Goal: Navigation & Orientation: Find specific page/section

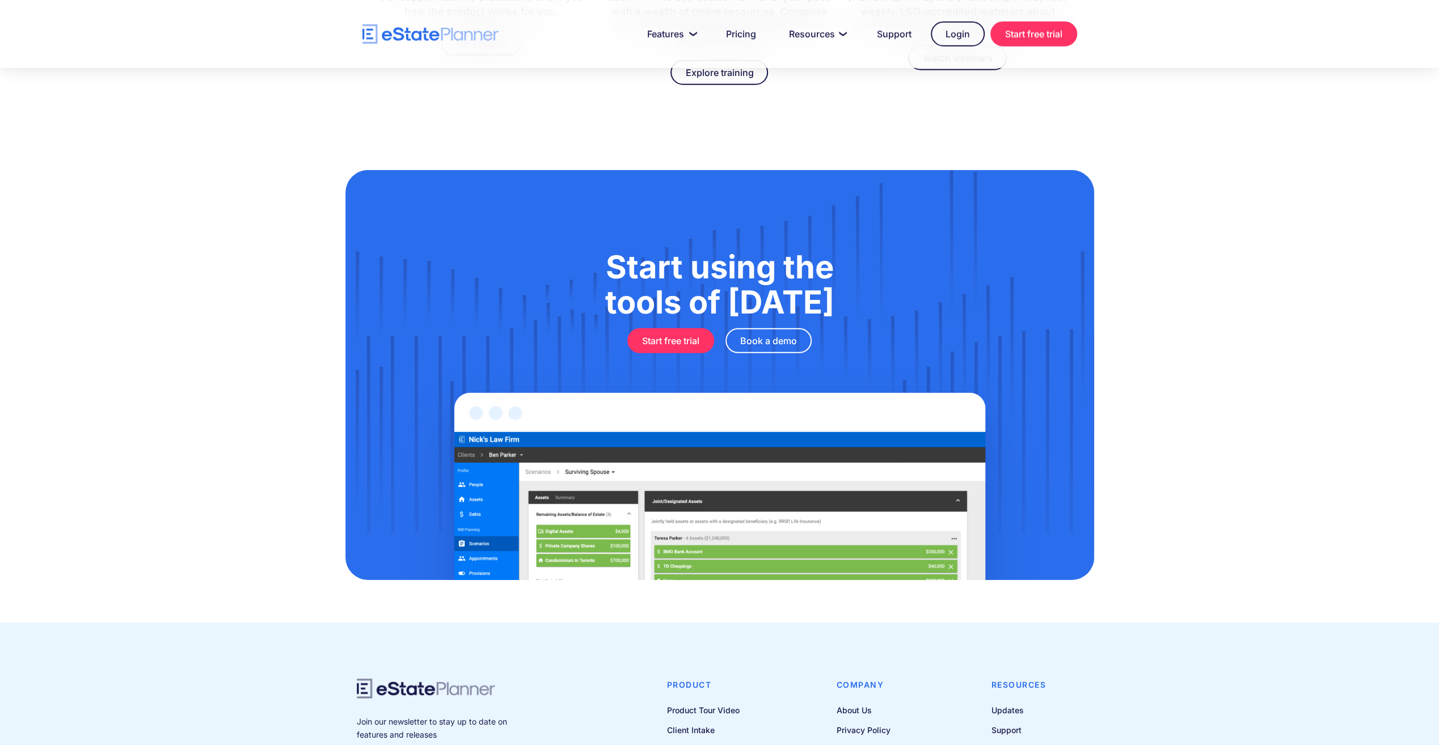
scroll to position [3531, 0]
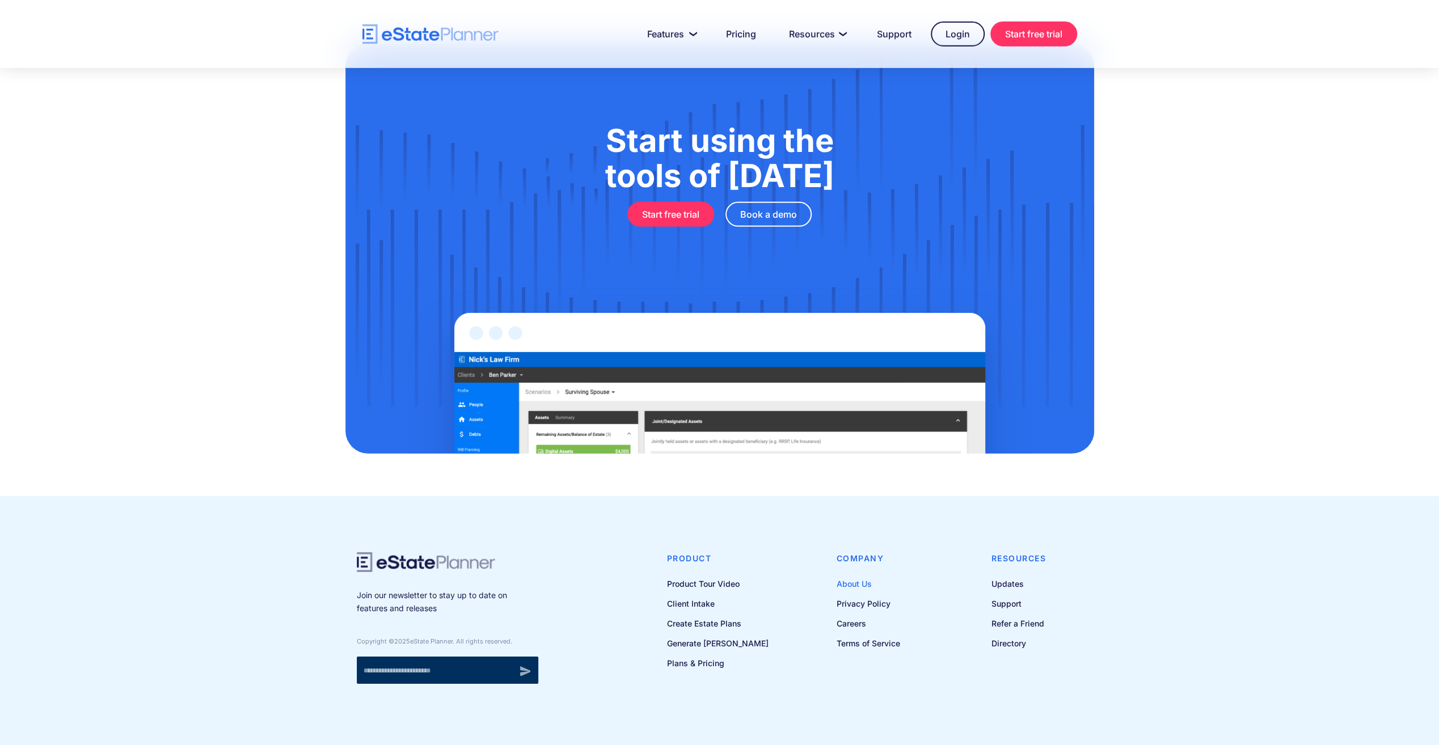
click at [858, 577] on link "About Us" at bounding box center [869, 584] width 64 height 14
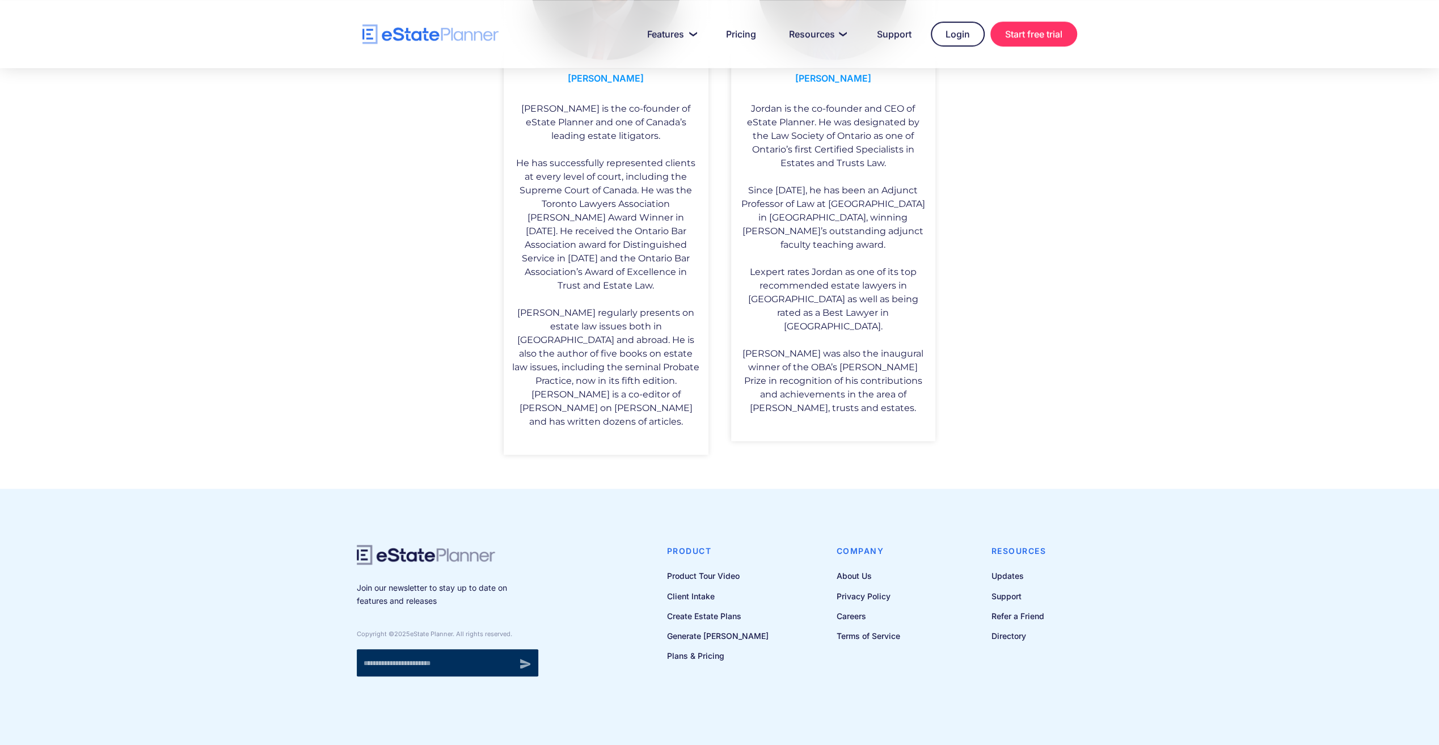
scroll to position [810, 0]
click at [1005, 627] on link "Directory" at bounding box center [1019, 634] width 55 height 14
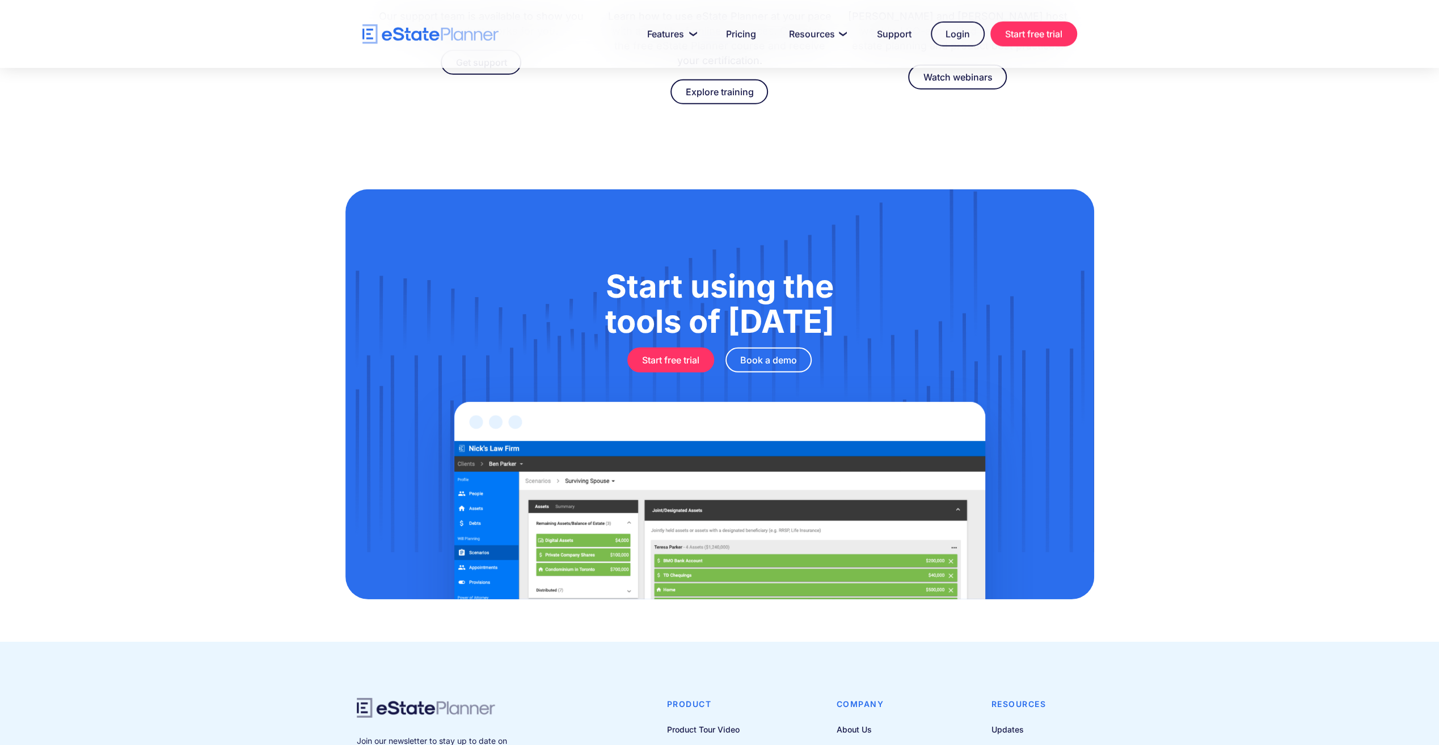
scroll to position [3531, 0]
